Goal: Transaction & Acquisition: Purchase product/service

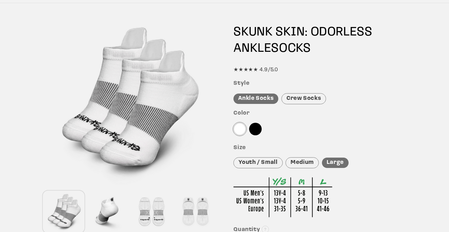
scroll to position [49, 0]
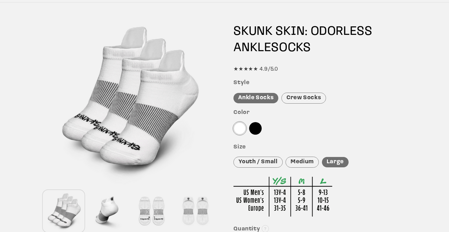
click at [302, 99] on div "Crew Socks" at bounding box center [304, 98] width 45 height 11
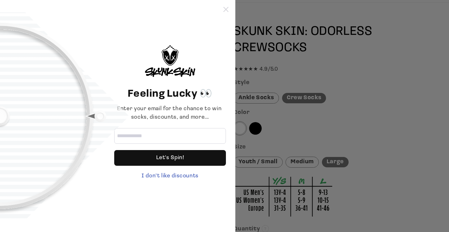
click at [225, 10] on icon at bounding box center [226, 9] width 5 height 5
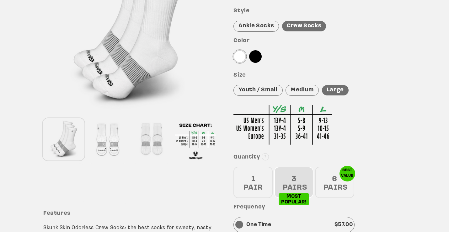
scroll to position [121, 0]
click at [335, 185] on div "6 PAIRS" at bounding box center [334, 181] width 39 height 31
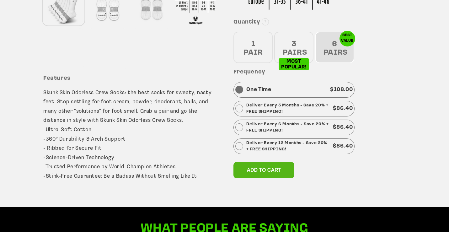
scroll to position [258, 0]
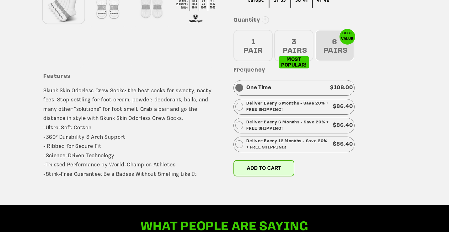
click at [265, 167] on span "Add to cart" at bounding box center [264, 168] width 35 height 5
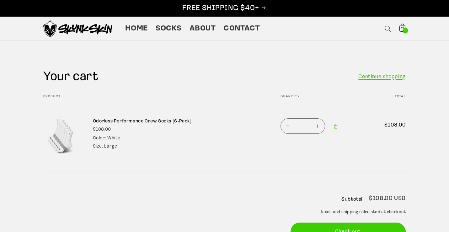
click at [398, 77] on link "Continue shopping" at bounding box center [382, 76] width 47 height 9
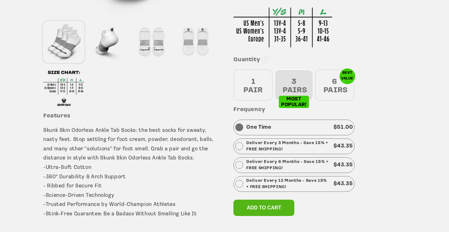
scroll to position [219, 0]
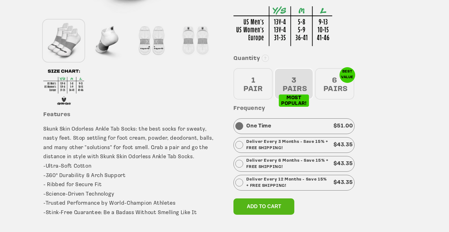
click at [343, 78] on div "6 PAIRS" at bounding box center [334, 83] width 39 height 31
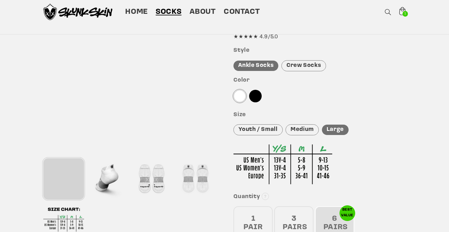
scroll to position [80, 0]
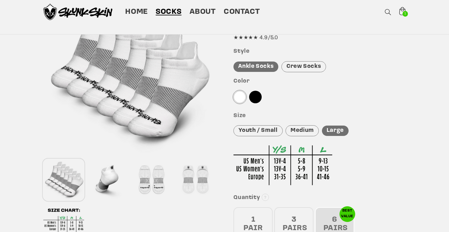
click at [319, 64] on div "Crew Socks" at bounding box center [304, 66] width 45 height 11
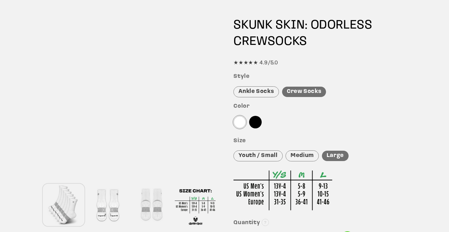
scroll to position [0, 0]
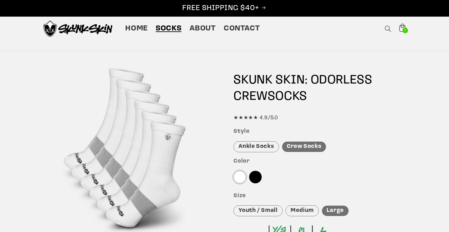
click at [296, 208] on div "Medium" at bounding box center [302, 210] width 33 height 11
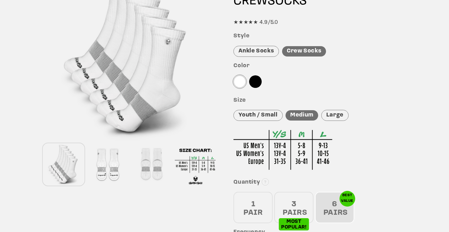
scroll to position [96, 0]
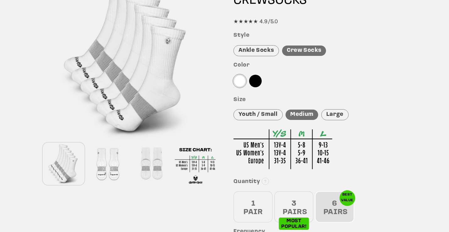
click at [267, 115] on div "Youth / Small" at bounding box center [258, 114] width 49 height 11
click at [257, 84] on div at bounding box center [255, 81] width 13 height 13
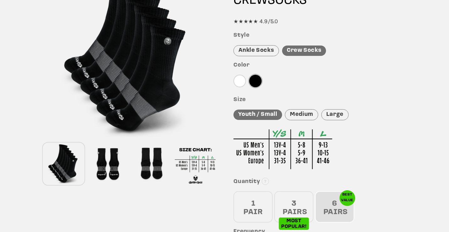
click at [299, 203] on div "3 PAIRS" at bounding box center [293, 206] width 39 height 31
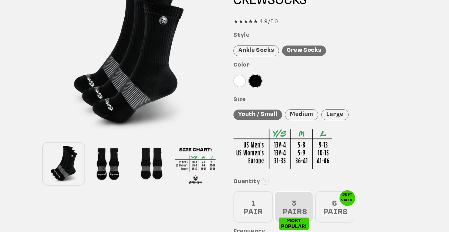
click at [399, 120] on div at bounding box center [320, 146] width 172 height 52
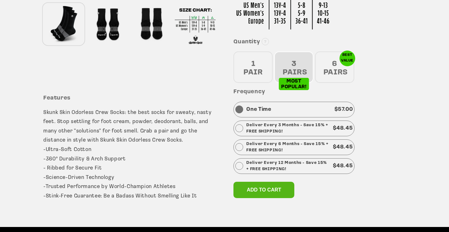
scroll to position [236, 0]
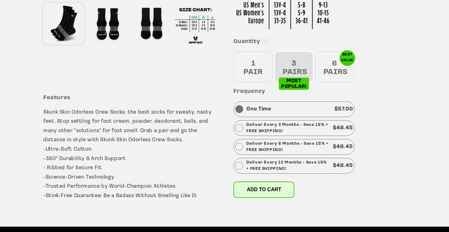
click at [253, 191] on span "Add to cart" at bounding box center [264, 189] width 35 height 5
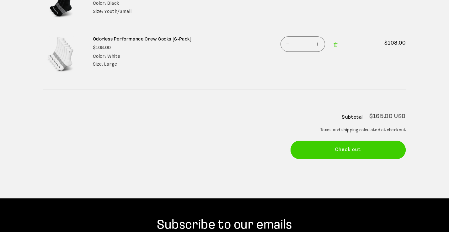
scroll to position [136, 0]
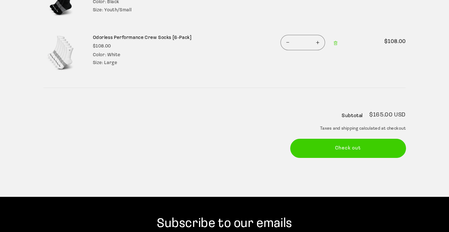
click at [369, 147] on button "Check out" at bounding box center [349, 148] width 116 height 19
